Goal: Information Seeking & Learning: Learn about a topic

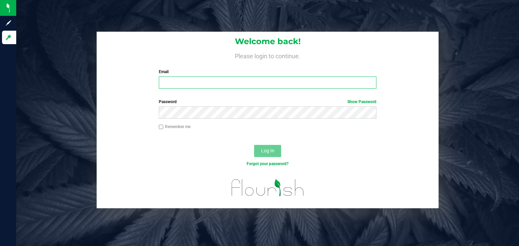
click at [205, 82] on input "Email" at bounding box center [268, 83] width 218 height 12
type input "[PERSON_NAME][EMAIL_ADDRESS][DOMAIN_NAME]"
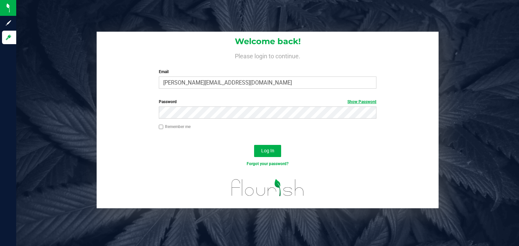
click at [350, 101] on link "Show Password" at bounding box center [361, 102] width 29 height 5
click at [268, 153] on span "Log In" at bounding box center [267, 150] width 13 height 5
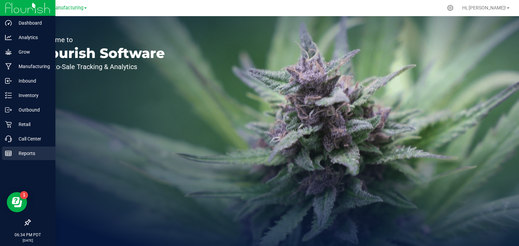
click at [10, 155] on icon at bounding box center [8, 153] width 7 height 7
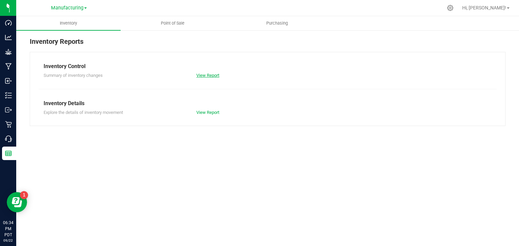
click at [204, 73] on link "View Report" at bounding box center [207, 75] width 23 height 5
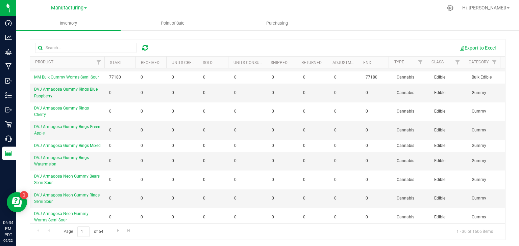
scroll to position [267, 0]
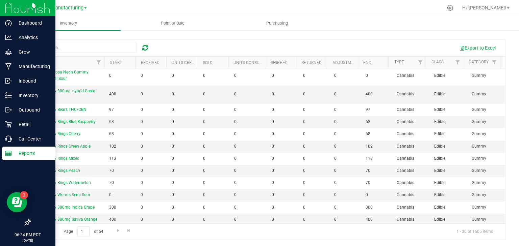
click at [14, 154] on p "Reports" at bounding box center [32, 154] width 41 height 8
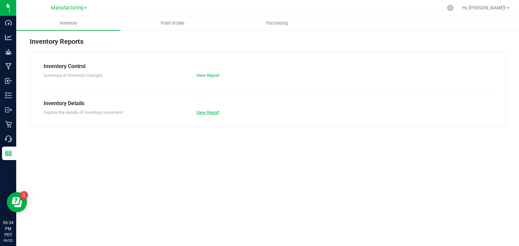
click at [206, 112] on link "View Report" at bounding box center [207, 112] width 23 height 5
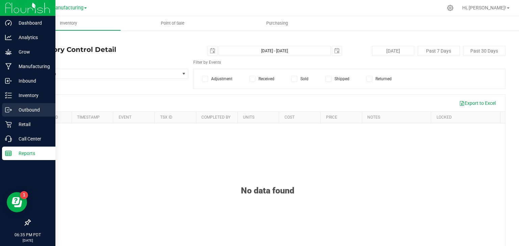
click at [9, 107] on icon at bounding box center [8, 110] width 7 height 7
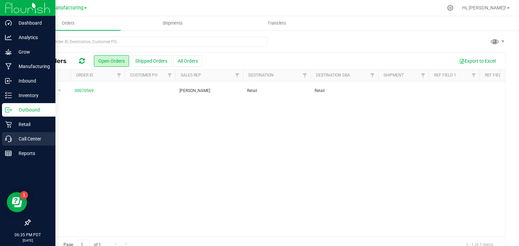
click at [18, 139] on p "Call Center" at bounding box center [32, 139] width 41 height 8
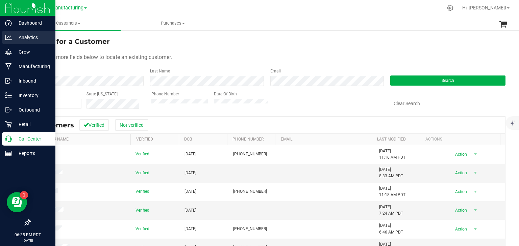
click at [10, 39] on icon at bounding box center [8, 37] width 7 height 7
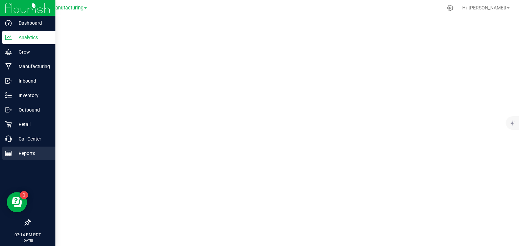
click at [8, 154] on line at bounding box center [8, 154] width 6 height 0
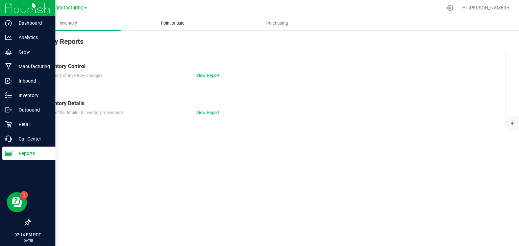
click at [174, 24] on span "Point of Sale" at bounding box center [173, 23] width 42 height 6
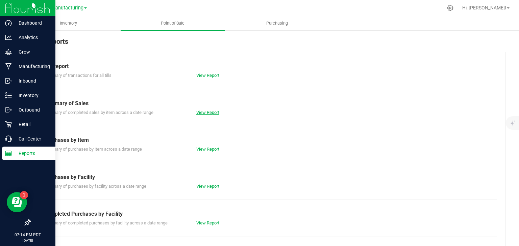
click at [213, 110] on link "View Report" at bounding box center [207, 112] width 23 height 5
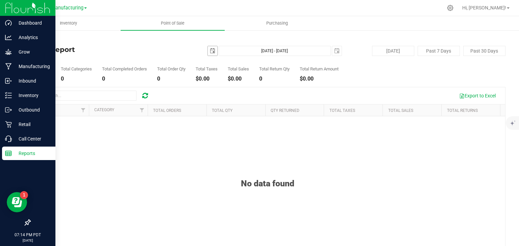
click at [211, 50] on span "select" at bounding box center [212, 50] width 5 height 5
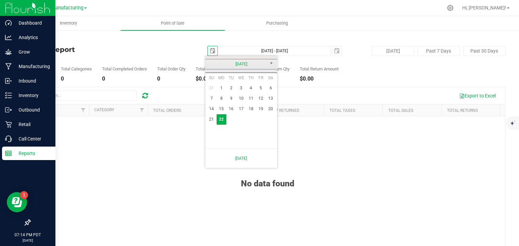
click at [230, 65] on link "[DATE]" at bounding box center [241, 64] width 73 height 10
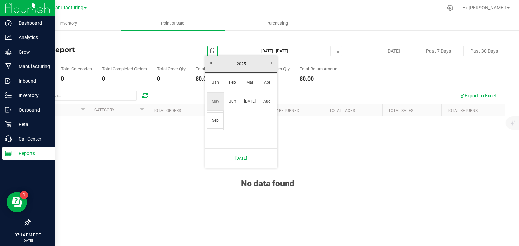
click at [219, 100] on link "May" at bounding box center [215, 101] width 17 height 17
click at [250, 87] on link "1" at bounding box center [251, 88] width 10 height 10
type input "[DATE]"
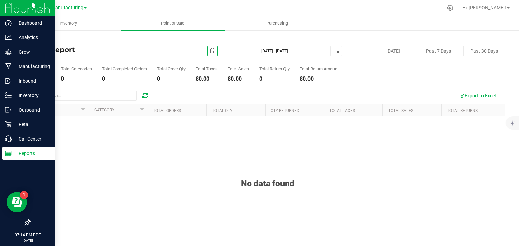
click at [334, 51] on span "select" at bounding box center [336, 50] width 5 height 5
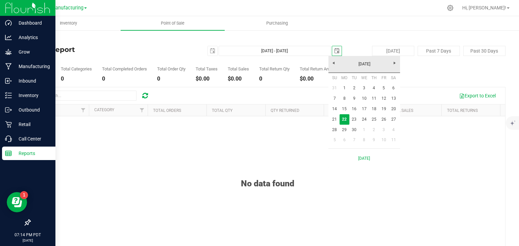
scroll to position [0, 17]
click at [334, 62] on link "[DATE]" at bounding box center [364, 64] width 73 height 10
click at [338, 104] on link "May" at bounding box center [338, 101] width 17 height 17
click at [392, 130] on link "31" at bounding box center [393, 130] width 10 height 10
type input "[DATE] - [DATE]"
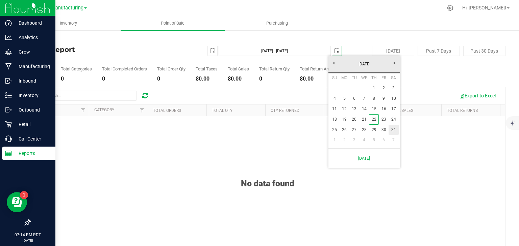
type input "[DATE]"
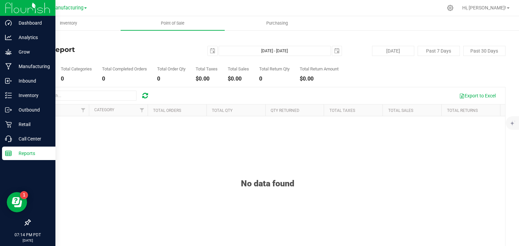
click at [234, 140] on div "No data found" at bounding box center [267, 216] width 475 height 201
click at [62, 10] on span "Manufacturing" at bounding box center [67, 8] width 32 height 6
click at [42, 34] on link "Retail" at bounding box center [69, 32] width 99 height 9
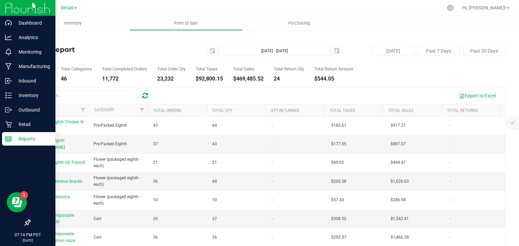
click at [76, 7] on span at bounding box center [75, 7] width 3 height 1
click at [54, 24] on link "Manufacturing" at bounding box center [69, 23] width 99 height 9
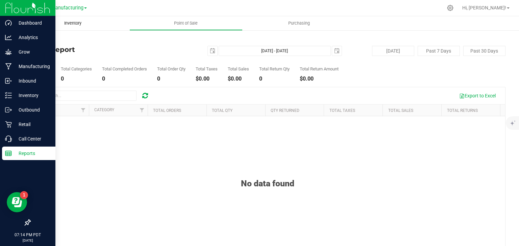
click at [70, 21] on span "Inventory" at bounding box center [72, 23] width 35 height 6
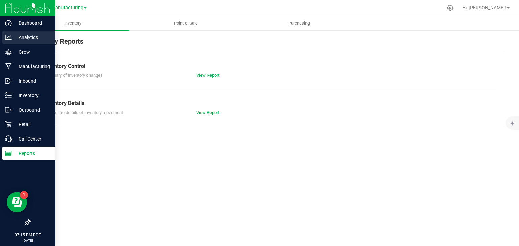
click at [19, 38] on p "Analytics" at bounding box center [32, 37] width 41 height 8
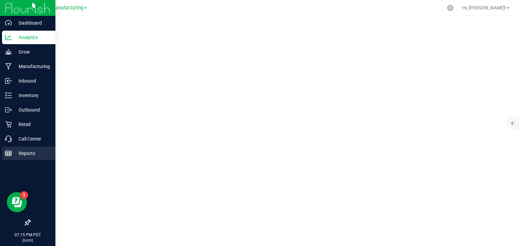
click at [14, 154] on p "Reports" at bounding box center [32, 154] width 41 height 8
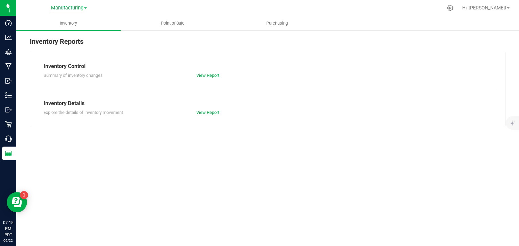
click at [81, 10] on span "Manufacturing" at bounding box center [67, 8] width 32 height 6
click at [35, 34] on link "Retail" at bounding box center [69, 32] width 99 height 9
click at [189, 23] on span "Point of Sale" at bounding box center [186, 23] width 42 height 6
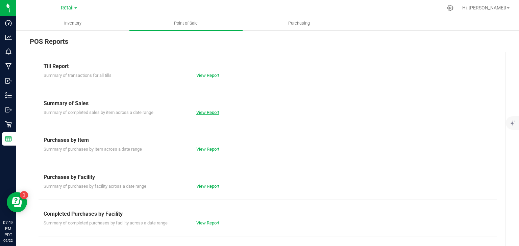
click at [202, 110] on link "View Report" at bounding box center [207, 112] width 23 height 5
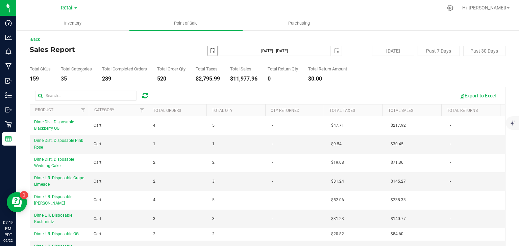
click at [212, 51] on span "select" at bounding box center [212, 50] width 5 height 5
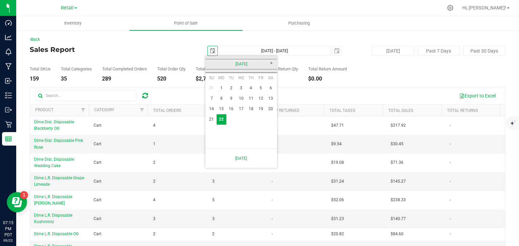
click at [216, 62] on link "[DATE]" at bounding box center [241, 64] width 73 height 10
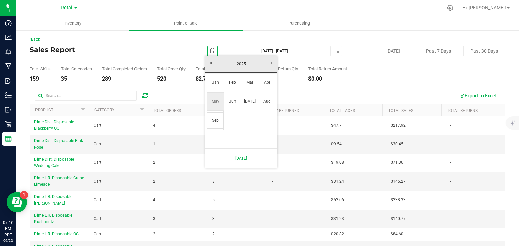
click at [215, 99] on link "May" at bounding box center [215, 101] width 17 height 17
click at [250, 88] on link "1" at bounding box center [251, 88] width 10 height 10
type input "[DATE]"
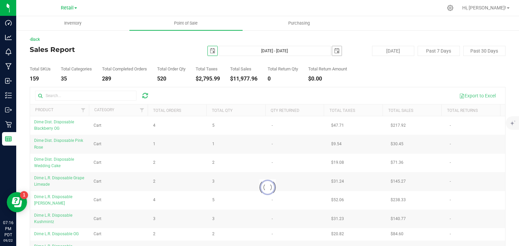
click at [334, 49] on span "select" at bounding box center [336, 50] width 5 height 5
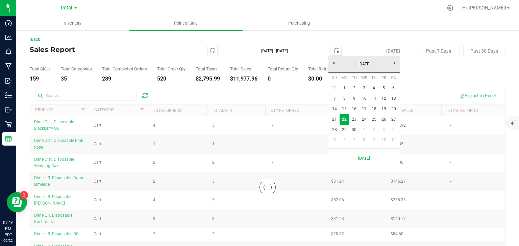
scroll to position [0, 17]
click at [335, 62] on link "[DATE]" at bounding box center [364, 64] width 73 height 10
click at [338, 102] on link "May" at bounding box center [338, 101] width 17 height 17
click at [396, 130] on link "31" at bounding box center [393, 130] width 10 height 10
type input "[DATE] - [DATE]"
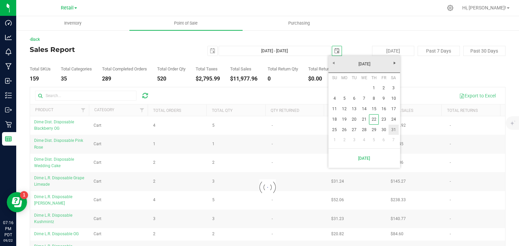
type input "[DATE]"
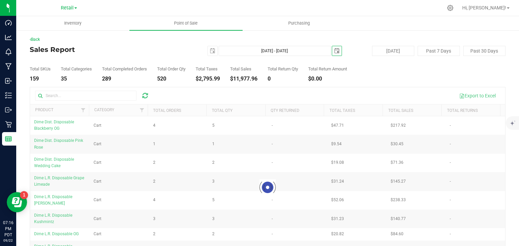
click at [347, 77] on div "$0.00" at bounding box center [327, 78] width 39 height 5
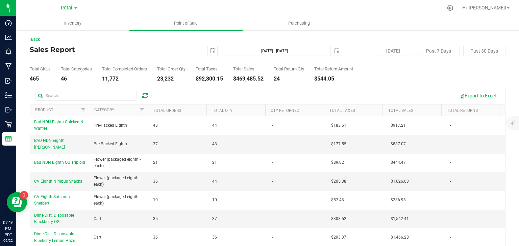
click at [107, 59] on div "Total SKUs 465 Total Categories 46 Total Completed Orders 11,772 Total Order Qt…" at bounding box center [267, 69] width 475 height 26
click at [334, 50] on span "select" at bounding box center [336, 50] width 5 height 5
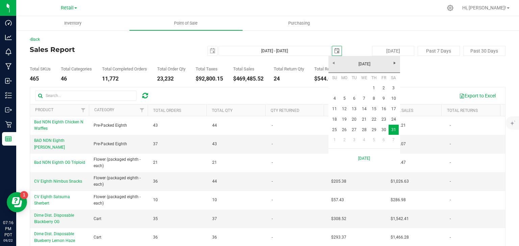
scroll to position [0, 17]
click at [393, 62] on span "Next" at bounding box center [394, 62] width 5 height 5
click at [346, 132] on link "30" at bounding box center [344, 130] width 10 height 10
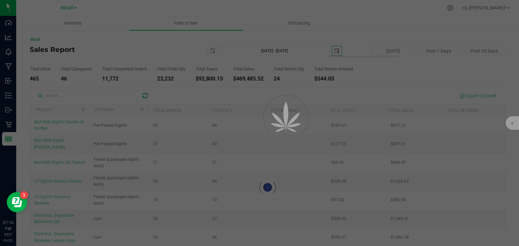
type input "[DATE] - [DATE]"
type input "[DATE]"
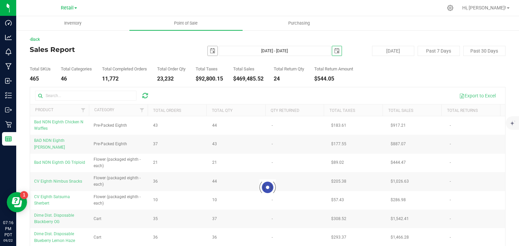
click at [211, 50] on span "select" at bounding box center [212, 50] width 5 height 5
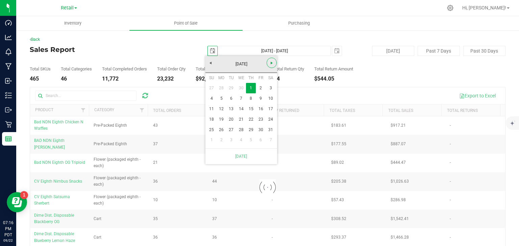
click at [268, 61] on link "Next" at bounding box center [271, 63] width 10 height 10
click at [210, 89] on link "1" at bounding box center [212, 88] width 10 height 10
type input "[DATE] - [DATE]"
type input "[DATE]"
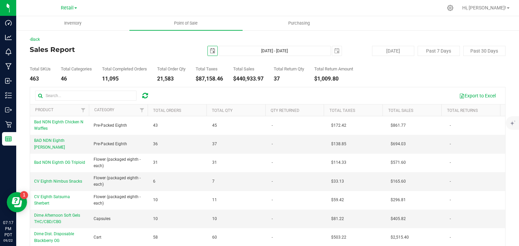
click at [138, 53] on div "Sales Report [DATE] [DATE] - [DATE] [DATE] [DATE] Past 7 Days Past 30 Days" at bounding box center [267, 51] width 475 height 10
click at [160, 44] on div "Back Sales Report [DATE] [DATE] - [DATE] [DATE] [DATE] Past 7 Days Past 30 Days…" at bounding box center [267, 162] width 475 height 252
click at [334, 51] on span "select" at bounding box center [336, 50] width 5 height 5
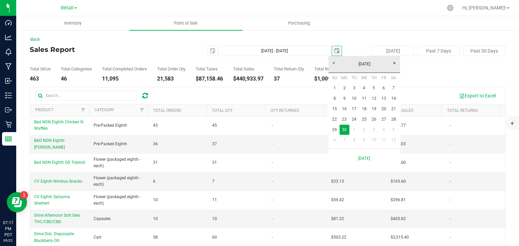
scroll to position [0, 17]
click at [397, 64] on span "Next" at bounding box center [394, 62] width 5 height 5
click at [373, 129] on link "31" at bounding box center [374, 130] width 10 height 10
type input "[DATE] - [DATE]"
type input "[DATE]"
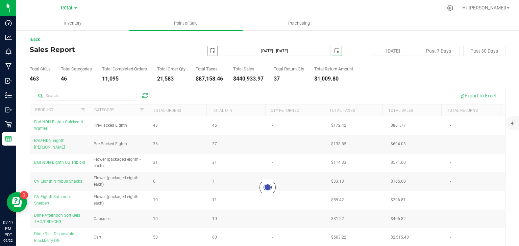
click at [210, 50] on span "select" at bounding box center [212, 50] width 5 height 5
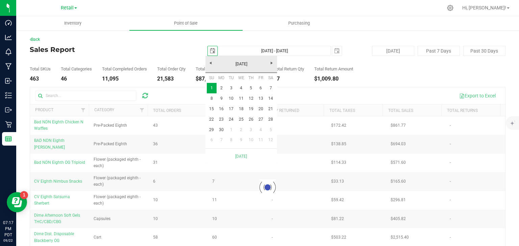
scroll to position [0, 17]
click at [269, 62] on span "Next" at bounding box center [271, 62] width 5 height 5
click at [230, 87] on link "1" at bounding box center [231, 88] width 10 height 10
type input "[DATE] - [DATE]"
type input "[DATE]"
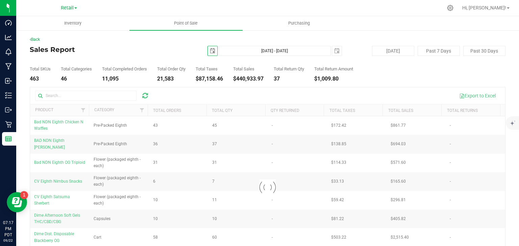
click at [371, 76] on div "Total SKUs 463 Total Categories 46 Total Completed Orders 11,095 Total Order Qt…" at bounding box center [267, 69] width 475 height 26
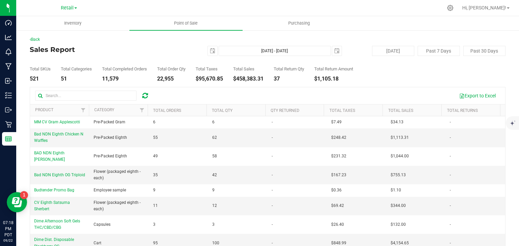
click at [140, 52] on h4 "Sales Report" at bounding box center [109, 49] width 158 height 7
click at [334, 52] on span "select" at bounding box center [336, 50] width 5 height 5
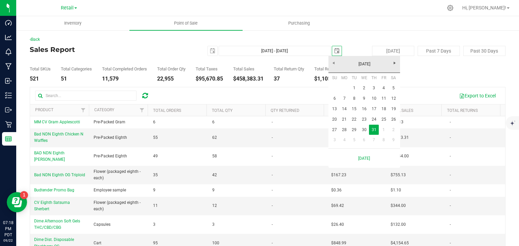
scroll to position [0, 17]
click at [394, 62] on span "Next" at bounding box center [394, 62] width 5 height 5
click at [334, 142] on link "31" at bounding box center [335, 140] width 10 height 10
type input "[DATE] - [DATE]"
type input "[DATE]"
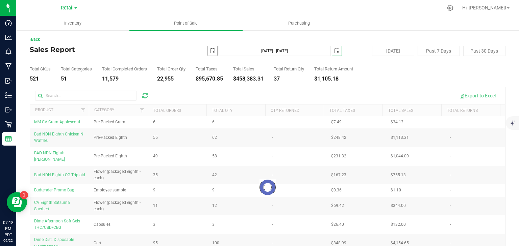
click at [210, 52] on span "select" at bounding box center [212, 50] width 5 height 5
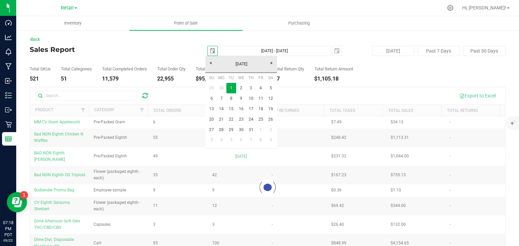
scroll to position [0, 17]
click at [273, 63] on span "Next" at bounding box center [271, 62] width 5 height 5
click at [259, 88] on link "1" at bounding box center [261, 88] width 10 height 10
type input "[DATE] - [DATE]"
type input "[DATE]"
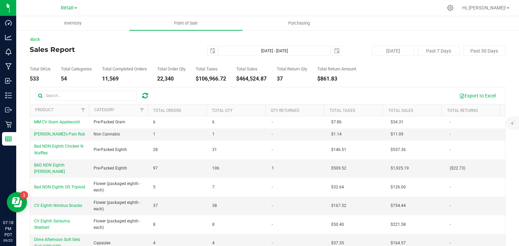
click at [146, 54] on div "Sales Report [DATE] [DATE] - [DATE] [DATE] [DATE] Past 7 Days Past 30 Days" at bounding box center [267, 51] width 475 height 10
click at [40, 40] on link "Back" at bounding box center [35, 39] width 10 height 5
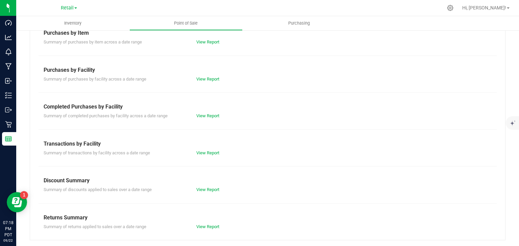
scroll to position [108, 0]
click at [205, 152] on link "View Report" at bounding box center [207, 152] width 23 height 5
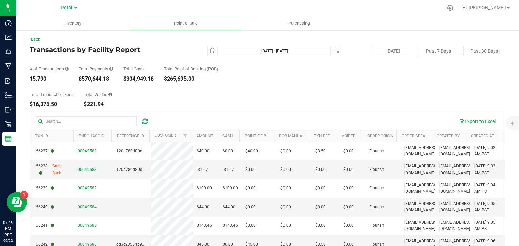
click at [239, 95] on div "Total Transaction Fees $16,376.50 Total Voided $221.94" at bounding box center [267, 95] width 475 height 26
click at [162, 44] on div "Back Transactions by Facility Report [DATE] [DATE] - [DATE] [DATE] [DATE] Past …" at bounding box center [267, 175] width 475 height 278
click at [210, 50] on span "select" at bounding box center [212, 50] width 5 height 5
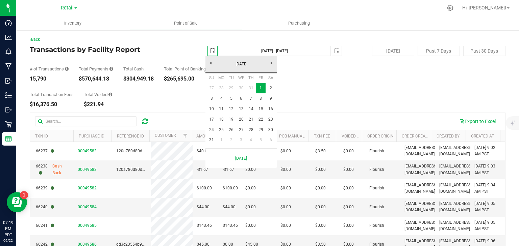
scroll to position [0, 17]
click at [209, 61] on link "[DATE]" at bounding box center [241, 64] width 73 height 10
click at [249, 101] on link "[DATE]" at bounding box center [249, 101] width 17 height 17
click at [232, 87] on link "1" at bounding box center [231, 88] width 10 height 10
type input "[DATE]"
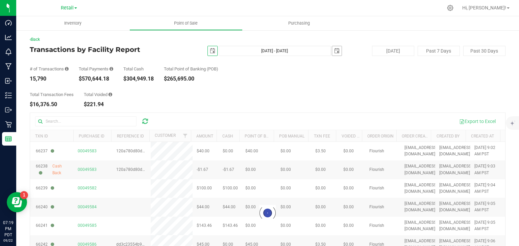
click at [334, 49] on span "select" at bounding box center [336, 50] width 5 height 5
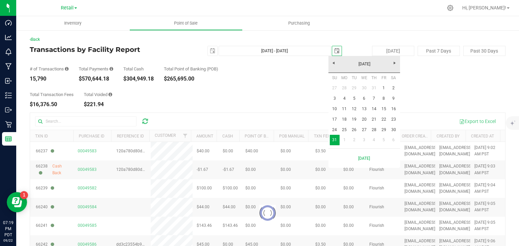
scroll to position [0, 17]
click at [332, 64] on link "[DATE]" at bounding box center [364, 64] width 73 height 10
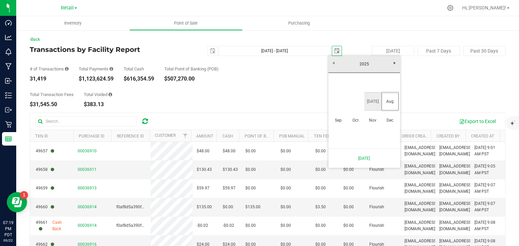
click at [372, 99] on link "[DATE]" at bounding box center [372, 101] width 17 height 17
click at [375, 131] on link "31" at bounding box center [374, 130] width 10 height 10
type input "[DATE] - [DATE]"
type input "[DATE]"
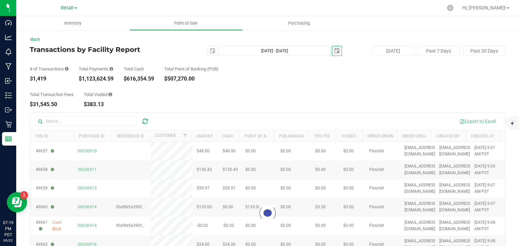
click at [243, 89] on div "Total Transaction Fees $31,545.50 Total Voided $383.13" at bounding box center [267, 95] width 475 height 26
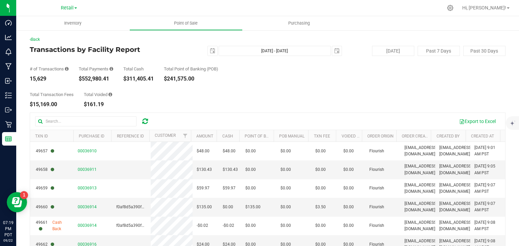
drag, startPoint x: 232, startPoint y: 73, endPoint x: 236, endPoint y: 76, distance: 5.0
click at [232, 73] on div "# of Transactions 15,629 Total Payments $552,980.41 Total Cash $311,405.41 Tota…" at bounding box center [267, 69] width 475 height 26
click at [124, 107] on div "Total Transaction Fees $15,169.00 Total Voided $161.19" at bounding box center [267, 95] width 475 height 26
click at [211, 51] on span "select" at bounding box center [212, 50] width 5 height 5
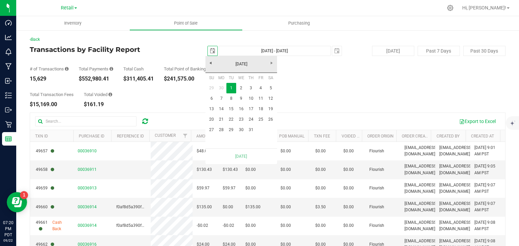
scroll to position [0, 17]
click at [213, 64] on link "[DATE]" at bounding box center [241, 64] width 73 height 10
click at [229, 100] on link "Jun" at bounding box center [232, 101] width 17 height 17
click at [212, 85] on link "1" at bounding box center [212, 88] width 10 height 10
type input "[DATE] - [DATE]"
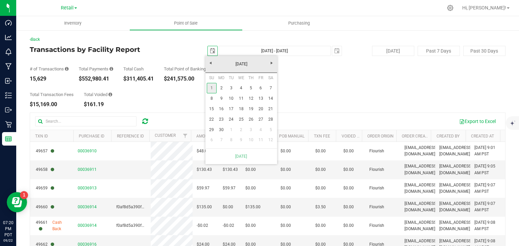
type input "[DATE]"
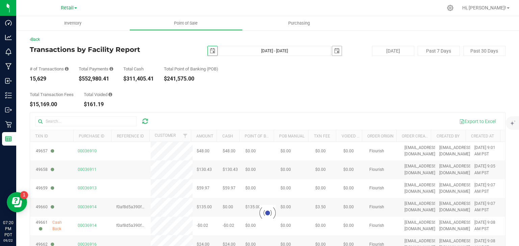
click at [334, 50] on span "select" at bounding box center [336, 50] width 5 height 5
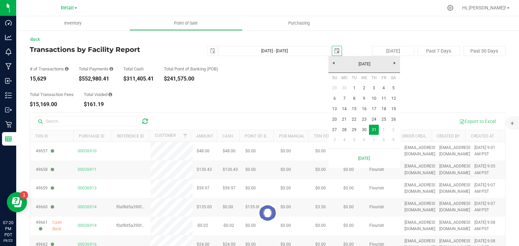
scroll to position [0, 17]
click at [332, 64] on link "[DATE]" at bounding box center [364, 64] width 73 height 10
click at [355, 103] on link "Jun" at bounding box center [355, 101] width 17 height 17
click at [346, 130] on link "30" at bounding box center [344, 130] width 10 height 10
type input "[DATE] - [DATE]"
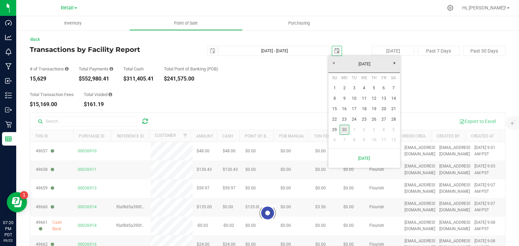
type input "[DATE]"
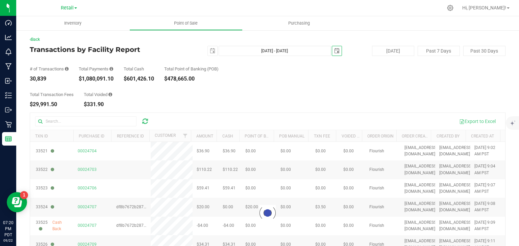
click at [246, 94] on div "Total Transaction Fees $29,991.50 Total Voided $331.90" at bounding box center [267, 95] width 475 height 26
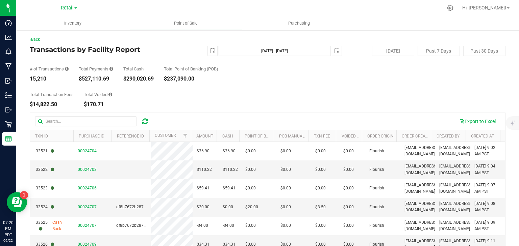
click at [143, 89] on div "Total Transaction Fees $14,822.50 Total Voided $170.71" at bounding box center [267, 95] width 475 height 26
click at [210, 49] on span "select" at bounding box center [212, 50] width 5 height 5
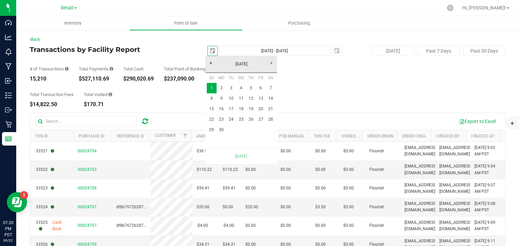
scroll to position [0, 17]
click at [210, 62] on link "[DATE]" at bounding box center [241, 64] width 73 height 10
click at [212, 99] on link "May" at bounding box center [215, 101] width 17 height 17
click at [248, 87] on link "1" at bounding box center [251, 88] width 10 height 10
type input "[DATE] - [DATE]"
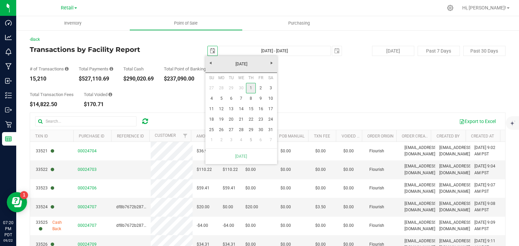
type input "[DATE]"
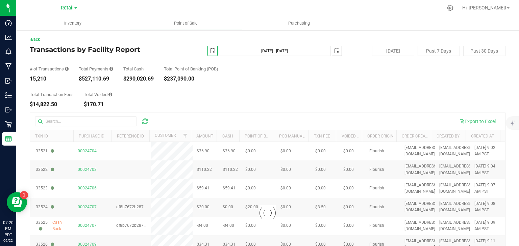
click at [335, 50] on span "select" at bounding box center [336, 50] width 5 height 5
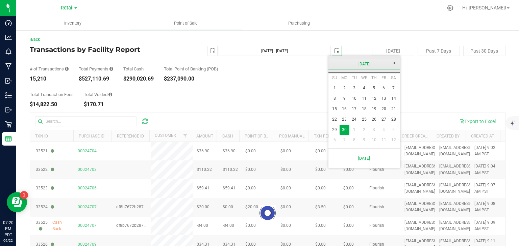
click at [331, 63] on link "[DATE]" at bounding box center [364, 64] width 73 height 10
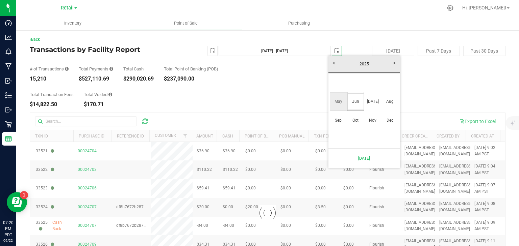
click at [336, 100] on link "May" at bounding box center [338, 101] width 17 height 17
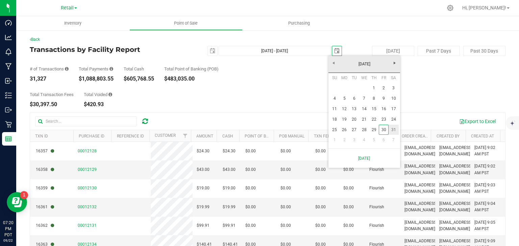
click at [391, 130] on link "31" at bounding box center [393, 130] width 10 height 10
type input "[DATE] - [DATE]"
type input "[DATE]"
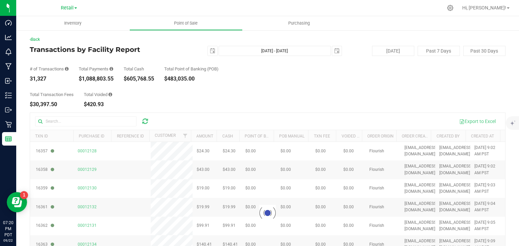
click at [242, 96] on div "Total Transaction Fees $30,397.50 Total Voided $420.93" at bounding box center [267, 95] width 475 height 26
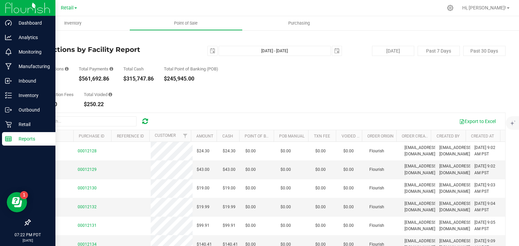
click at [8, 139] on icon at bounding box center [8, 139] width 7 height 7
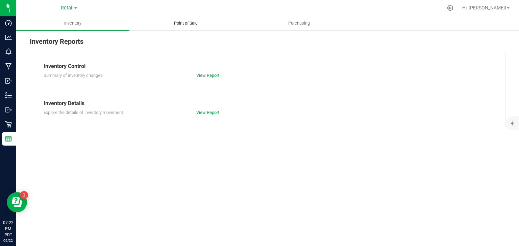
click at [187, 24] on span "Point of Sale" at bounding box center [186, 23] width 42 height 6
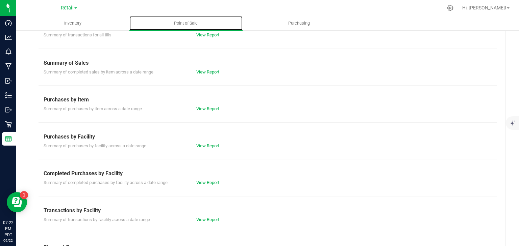
scroll to position [108, 0]
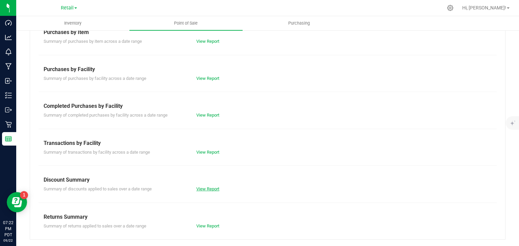
click at [205, 187] on link "View Report" at bounding box center [207, 189] width 23 height 5
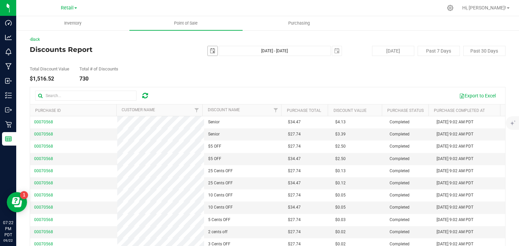
click at [210, 52] on span "select" at bounding box center [212, 50] width 5 height 5
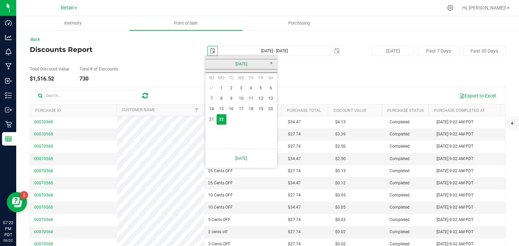
click at [209, 63] on link "[DATE]" at bounding box center [241, 64] width 73 height 10
click at [209, 63] on link "2025" at bounding box center [241, 64] width 73 height 10
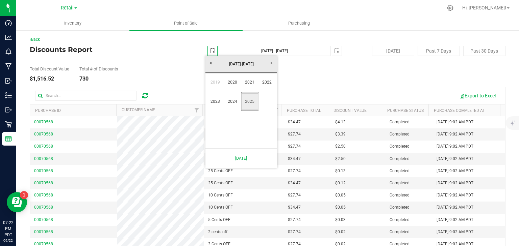
click at [250, 101] on link "2025" at bounding box center [249, 101] width 17 height 17
click at [216, 102] on link "May" at bounding box center [215, 101] width 17 height 17
click at [250, 89] on link "1" at bounding box center [251, 88] width 10 height 10
type input "[DATE]"
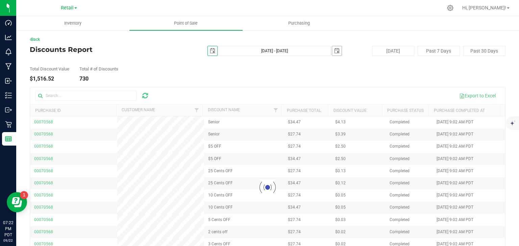
click at [334, 51] on span "select" at bounding box center [336, 50] width 5 height 5
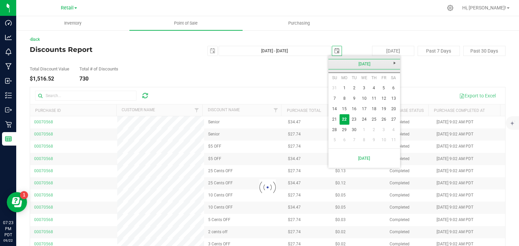
click at [332, 62] on link "[DATE]" at bounding box center [364, 64] width 73 height 10
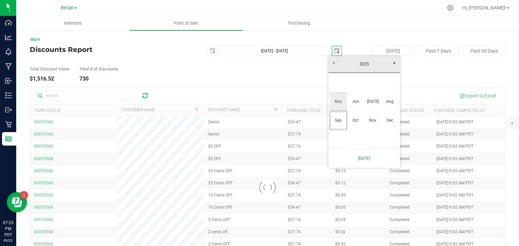
click at [341, 102] on link "May" at bounding box center [338, 101] width 17 height 17
click at [392, 130] on link "31" at bounding box center [393, 130] width 10 height 10
type input "[DATE] - [DATE]"
type input "[DATE]"
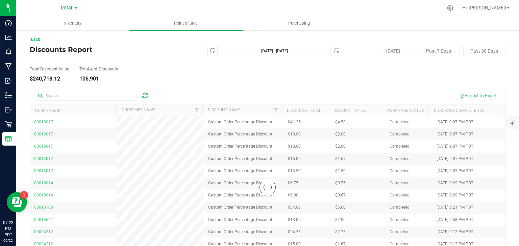
click at [254, 79] on div "Total Discount Value $240,718.12 Total # of Discounts 106,901" at bounding box center [267, 69] width 475 height 26
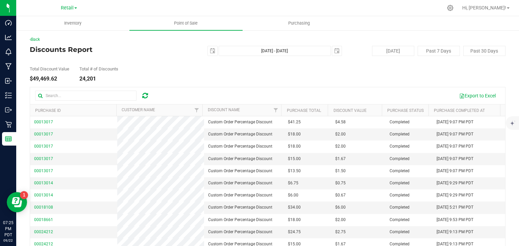
click at [123, 65] on div "Total Discount Value $49,469.62 Total # of Discounts 24,201" at bounding box center [267, 69] width 475 height 26
click at [332, 50] on span "select" at bounding box center [336, 50] width 9 height 9
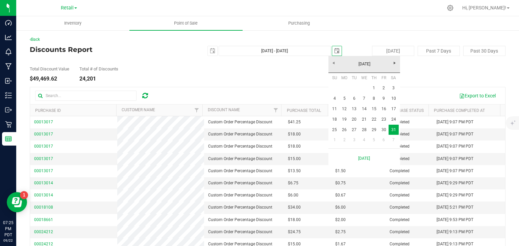
scroll to position [0, 17]
click at [394, 63] on span "Next" at bounding box center [394, 62] width 5 height 5
click at [345, 131] on link "30" at bounding box center [344, 130] width 10 height 10
type input "[DATE] - [DATE]"
type input "[DATE]"
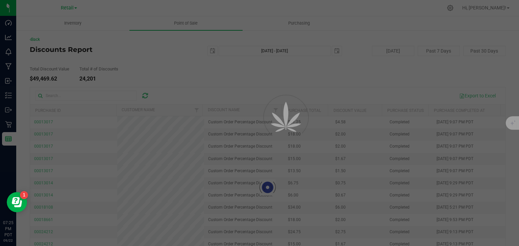
click at [209, 52] on div at bounding box center [259, 123] width 519 height 246
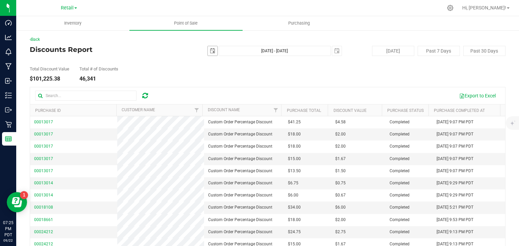
click at [210, 51] on span "select" at bounding box center [212, 50] width 5 height 5
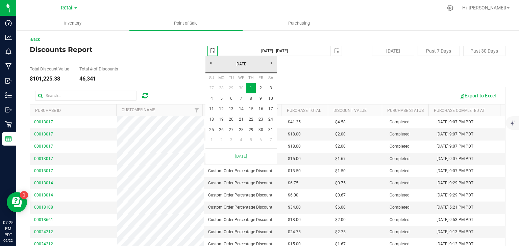
scroll to position [0, 17]
click at [271, 63] on span "Next" at bounding box center [271, 62] width 5 height 5
click at [211, 87] on link "1" at bounding box center [212, 88] width 10 height 10
type input "[DATE] - [DATE]"
type input "[DATE]"
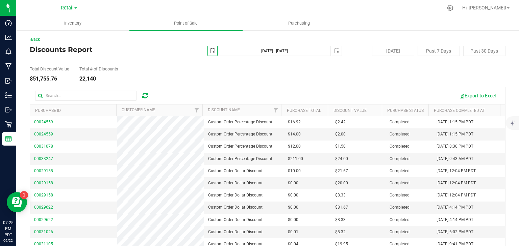
click at [254, 79] on div "Total Discount Value $51,755.76 Total # of Discounts 22,140" at bounding box center [267, 69] width 475 height 26
click at [135, 54] on div "Discounts Report [DATE] [DATE] - [DATE] [DATE] [DATE] Past 7 Days Past 30 Days" at bounding box center [267, 51] width 475 height 10
click at [334, 51] on span "select" at bounding box center [336, 50] width 5 height 5
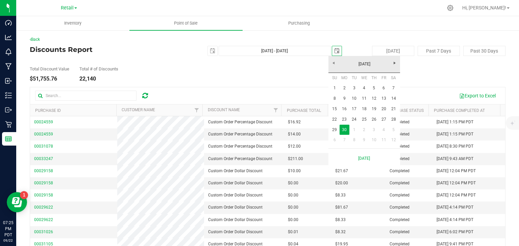
scroll to position [0, 17]
click at [394, 63] on span "Next" at bounding box center [394, 62] width 5 height 5
click at [373, 132] on link "31" at bounding box center [374, 130] width 10 height 10
type input "[DATE] - [DATE]"
type input "[DATE]"
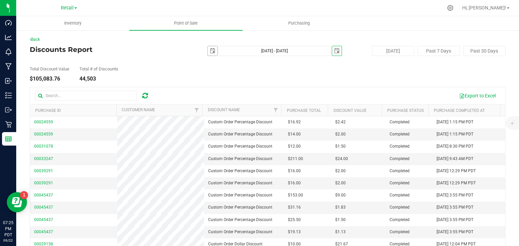
click at [210, 52] on span "select" at bounding box center [212, 50] width 5 height 5
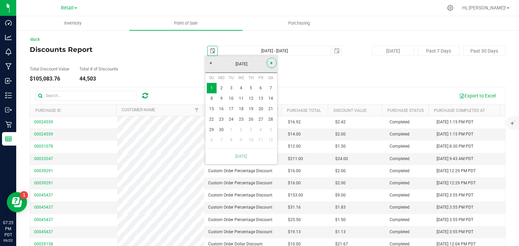
click at [273, 62] on span "Next" at bounding box center [271, 62] width 5 height 5
click at [229, 89] on link "1" at bounding box center [231, 88] width 10 height 10
type input "[DATE] - [DATE]"
type input "[DATE]"
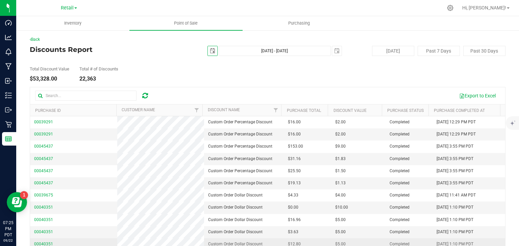
scroll to position [0, 0]
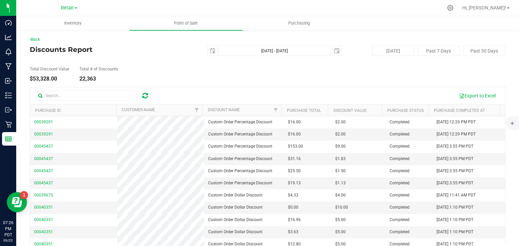
click at [123, 55] on div "Discounts Report [DATE] [DATE] - [DATE] [DATE] [DATE] Past 7 Days Past 30 Days" at bounding box center [267, 51] width 475 height 10
click at [334, 50] on span "select" at bounding box center [336, 50] width 5 height 5
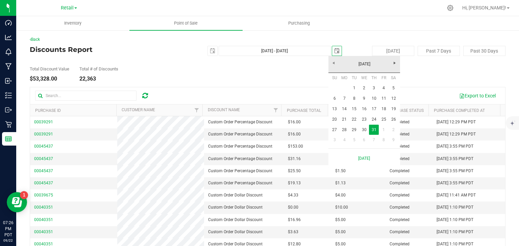
scroll to position [0, 17]
click at [396, 63] on span "Next" at bounding box center [394, 62] width 5 height 5
click at [333, 140] on link "31" at bounding box center [335, 140] width 10 height 10
type input "[DATE] - [DATE]"
type input "[DATE]"
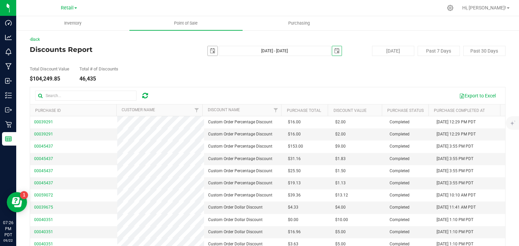
click at [210, 52] on span "select" at bounding box center [212, 50] width 5 height 5
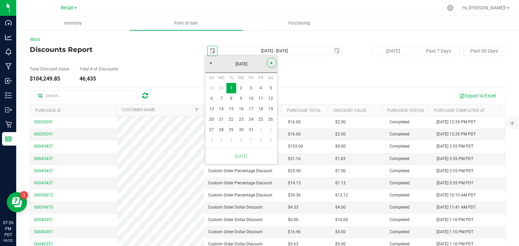
click at [270, 63] on span "Next" at bounding box center [271, 62] width 5 height 5
click at [259, 88] on link "1" at bounding box center [261, 88] width 10 height 10
type input "[DATE] - [DATE]"
type input "[DATE]"
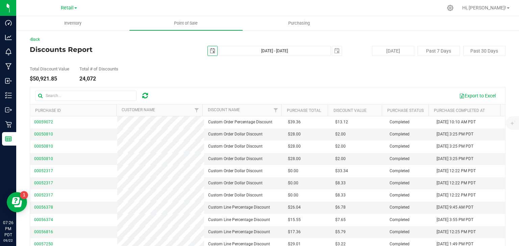
click at [312, 79] on div "Total Discount Value $50,921.85 Total # of Discounts 24,072" at bounding box center [267, 69] width 475 height 26
click at [119, 49] on h4 "Discounts Report" at bounding box center [109, 49] width 158 height 7
click at [35, 40] on link "Back" at bounding box center [35, 39] width 10 height 5
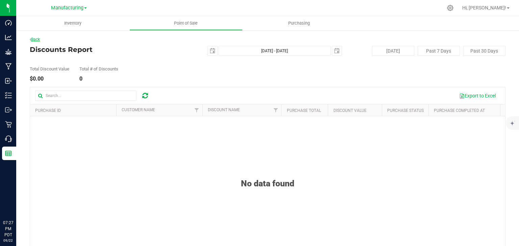
click at [36, 37] on link "Back" at bounding box center [35, 39] width 10 height 5
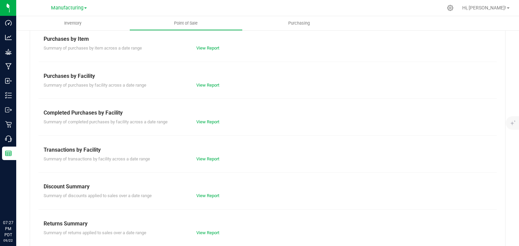
scroll to position [108, 0]
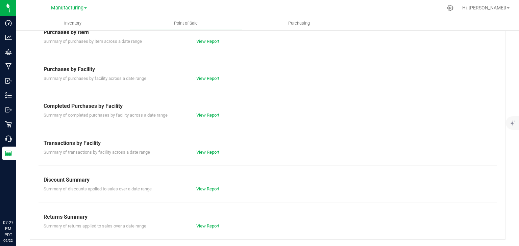
click at [210, 226] on link "View Report" at bounding box center [207, 226] width 23 height 5
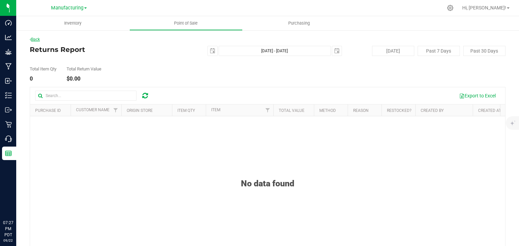
click at [40, 38] on link "Back" at bounding box center [35, 39] width 10 height 5
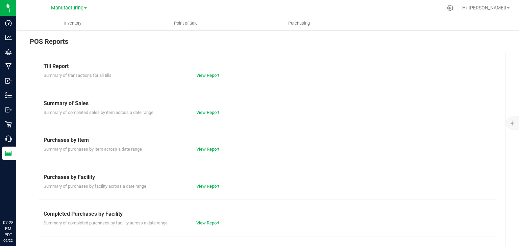
click at [74, 7] on span "Manufacturing" at bounding box center [67, 8] width 32 height 6
click at [38, 33] on link "Retail" at bounding box center [69, 32] width 99 height 9
click at [204, 114] on link "View Report" at bounding box center [207, 112] width 23 height 5
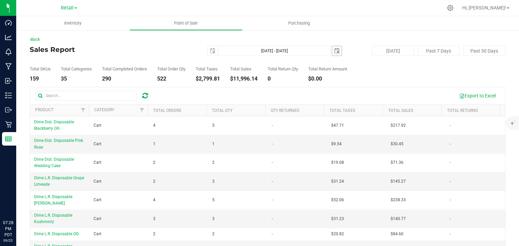
click at [335, 51] on span "select" at bounding box center [336, 50] width 5 height 5
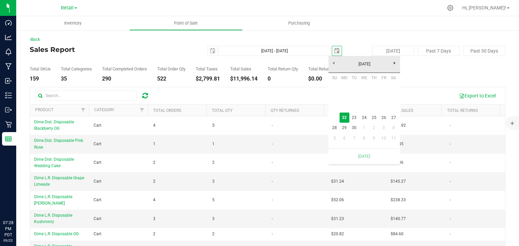
scroll to position [0, 17]
click at [333, 63] on link "[DATE]" at bounding box center [364, 64] width 73 height 10
click at [210, 53] on span "select" at bounding box center [212, 50] width 5 height 5
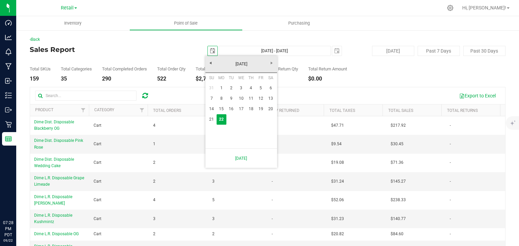
click at [210, 52] on span "select" at bounding box center [212, 50] width 5 height 5
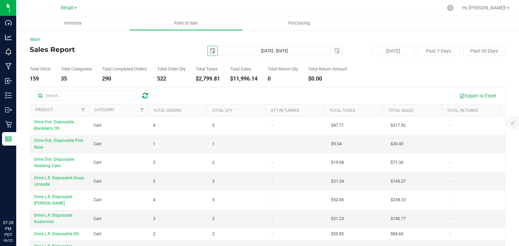
click at [210, 52] on span "select" at bounding box center [212, 50] width 5 height 5
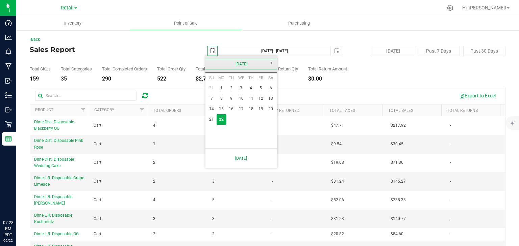
click at [210, 64] on link "[DATE]" at bounding box center [241, 64] width 73 height 10
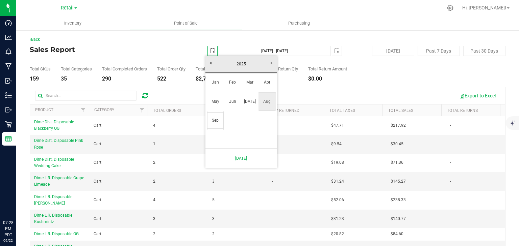
click at [268, 103] on link "Aug" at bounding box center [266, 101] width 17 height 17
click at [262, 88] on link "1" at bounding box center [261, 88] width 10 height 10
type input "[DATE]"
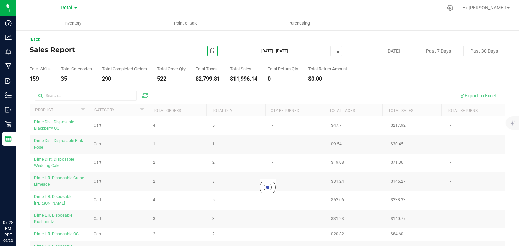
click at [334, 52] on span "select" at bounding box center [336, 50] width 5 height 5
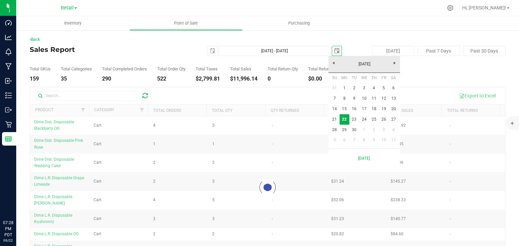
scroll to position [0, 17]
click at [332, 65] on link "[DATE]" at bounding box center [364, 64] width 73 height 10
click at [384, 102] on link "Aug" at bounding box center [389, 101] width 17 height 17
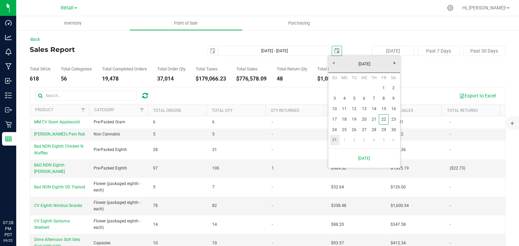
click at [333, 140] on link "31" at bounding box center [335, 140] width 10 height 10
type input "[DATE] - [DATE]"
type input "[DATE]"
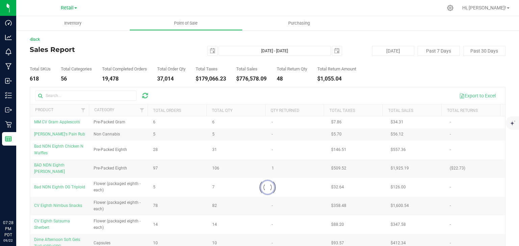
click at [378, 75] on div "Total SKUs 618 Total Categories 56 Total Completed Orders 19,478 Total Order Qt…" at bounding box center [267, 69] width 475 height 26
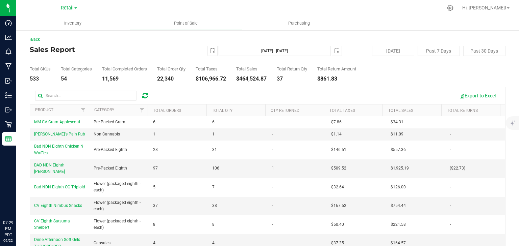
click at [383, 74] on div "Total SKUs 533 Total Categories 54 Total Completed Orders 11,569 Total Order Qt…" at bounding box center [267, 69] width 475 height 26
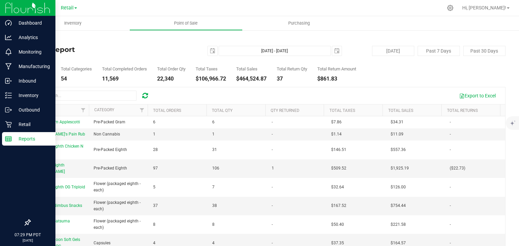
click at [15, 138] on p "Reports" at bounding box center [32, 139] width 41 height 8
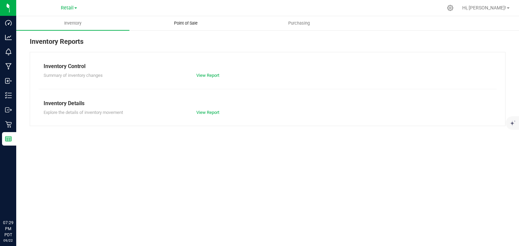
click at [185, 23] on span "Point of Sale" at bounding box center [186, 23] width 42 height 6
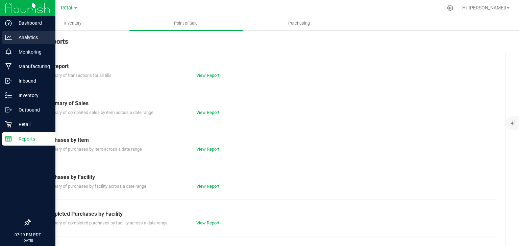
click at [19, 40] on p "Analytics" at bounding box center [32, 37] width 41 height 8
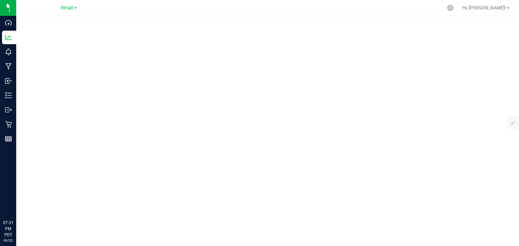
click at [108, 15] on nav "Retail Manufacturing Retail Hi, [PERSON_NAME]!" at bounding box center [267, 8] width 502 height 16
